Goal: Information Seeking & Learning: Learn about a topic

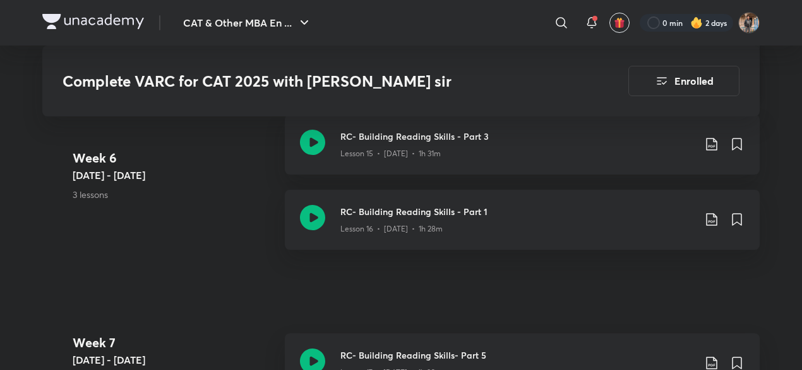
scroll to position [2130, 0]
click at [706, 212] on icon at bounding box center [711, 218] width 11 height 13
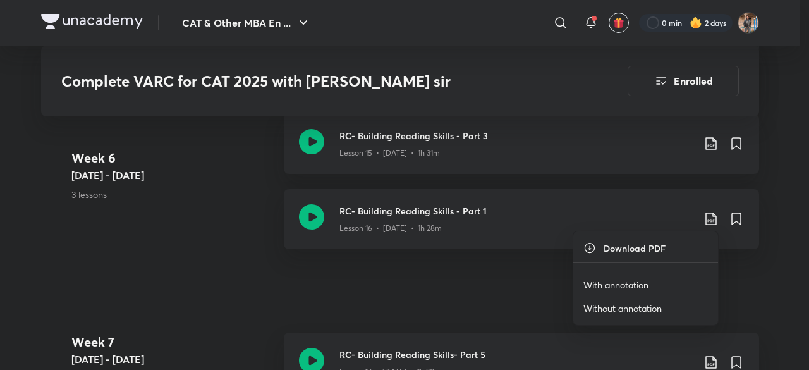
click at [632, 282] on p "With annotation" at bounding box center [615, 284] width 65 height 13
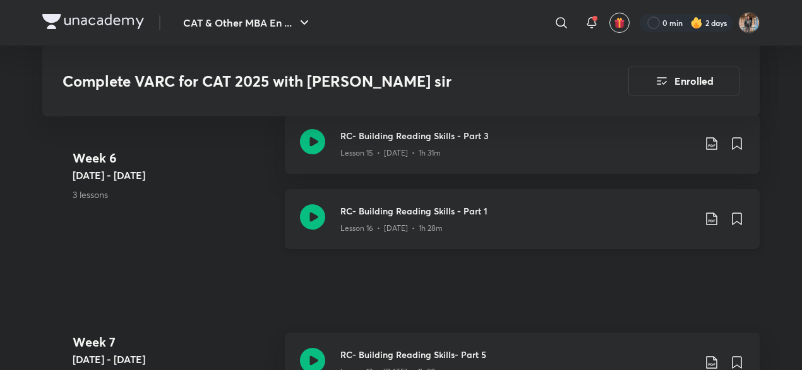
click at [311, 221] on icon at bounding box center [312, 216] width 25 height 25
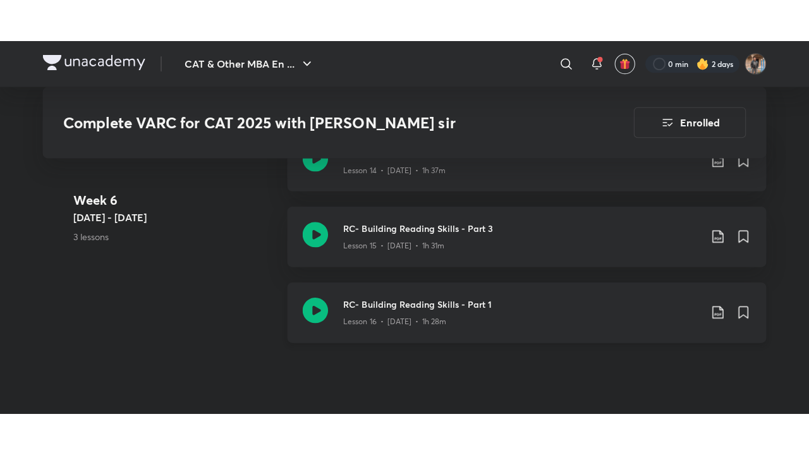
scroll to position [2079, 0]
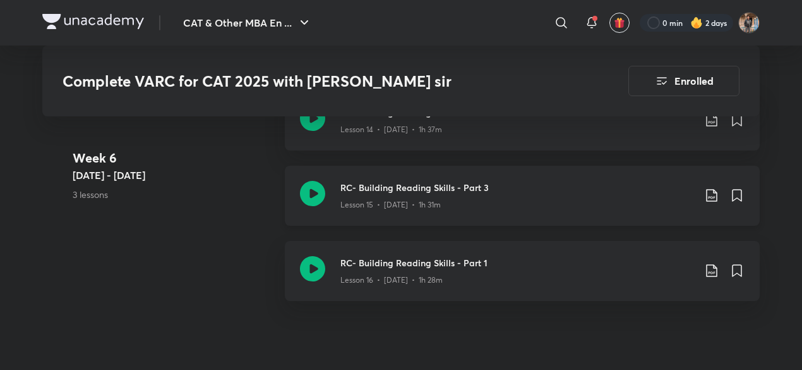
click at [706, 188] on icon at bounding box center [711, 195] width 15 height 15
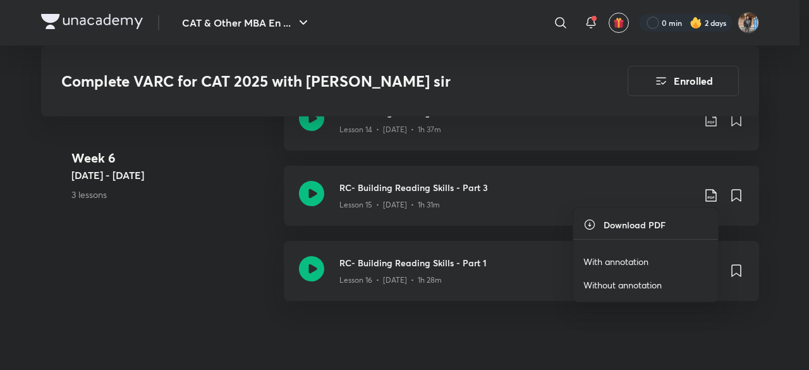
click at [616, 257] on p "With annotation" at bounding box center [615, 261] width 65 height 13
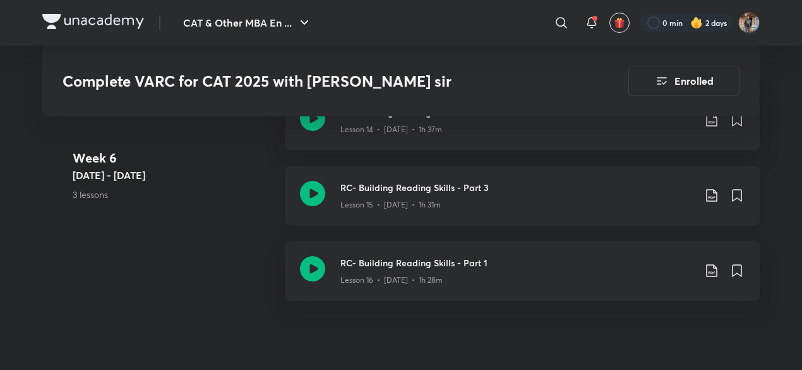
click at [311, 195] on icon at bounding box center [312, 193] width 25 height 25
